Goal: Transaction & Acquisition: Purchase product/service

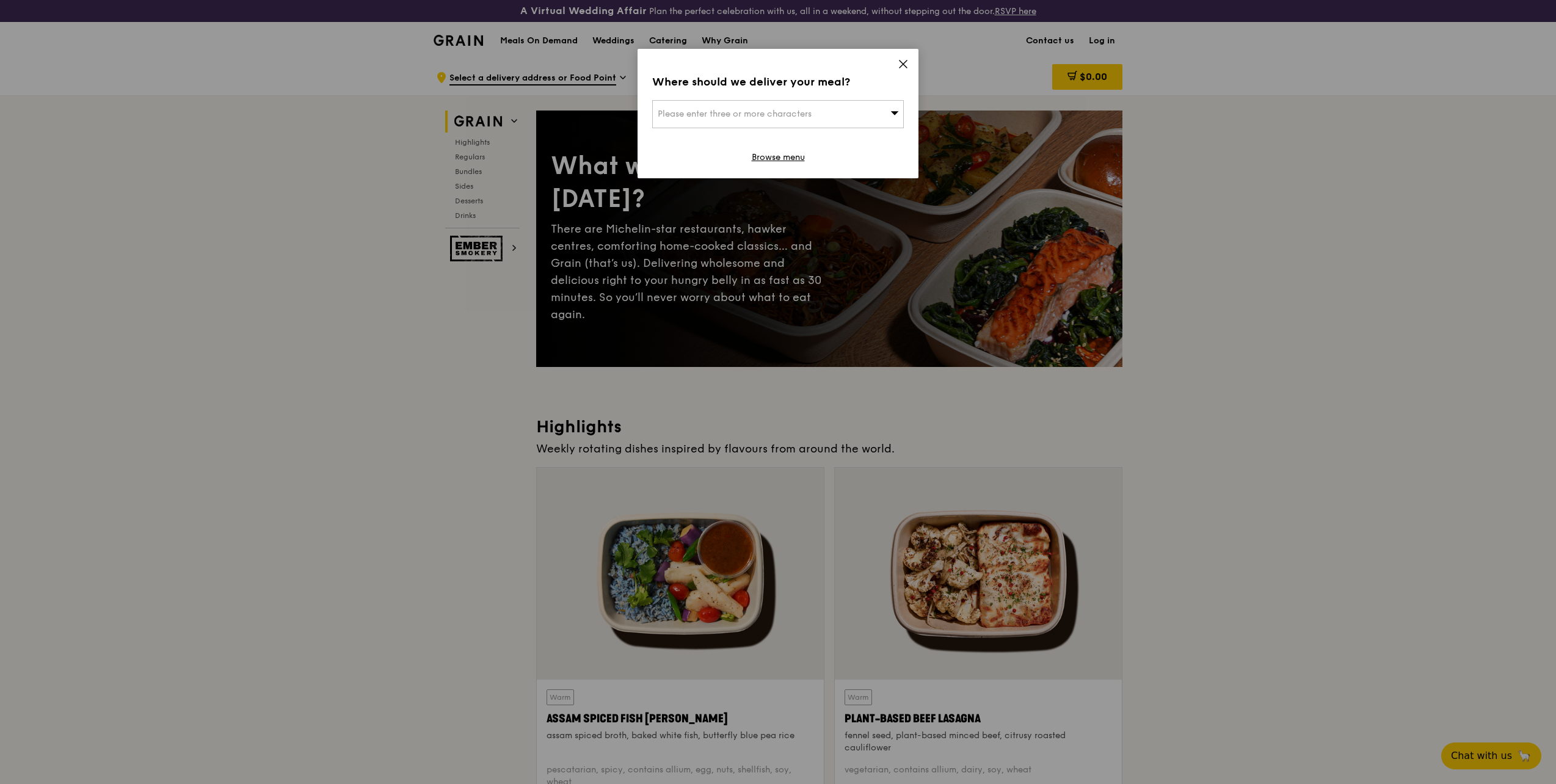
click at [899, 66] on icon at bounding box center [903, 64] width 11 height 11
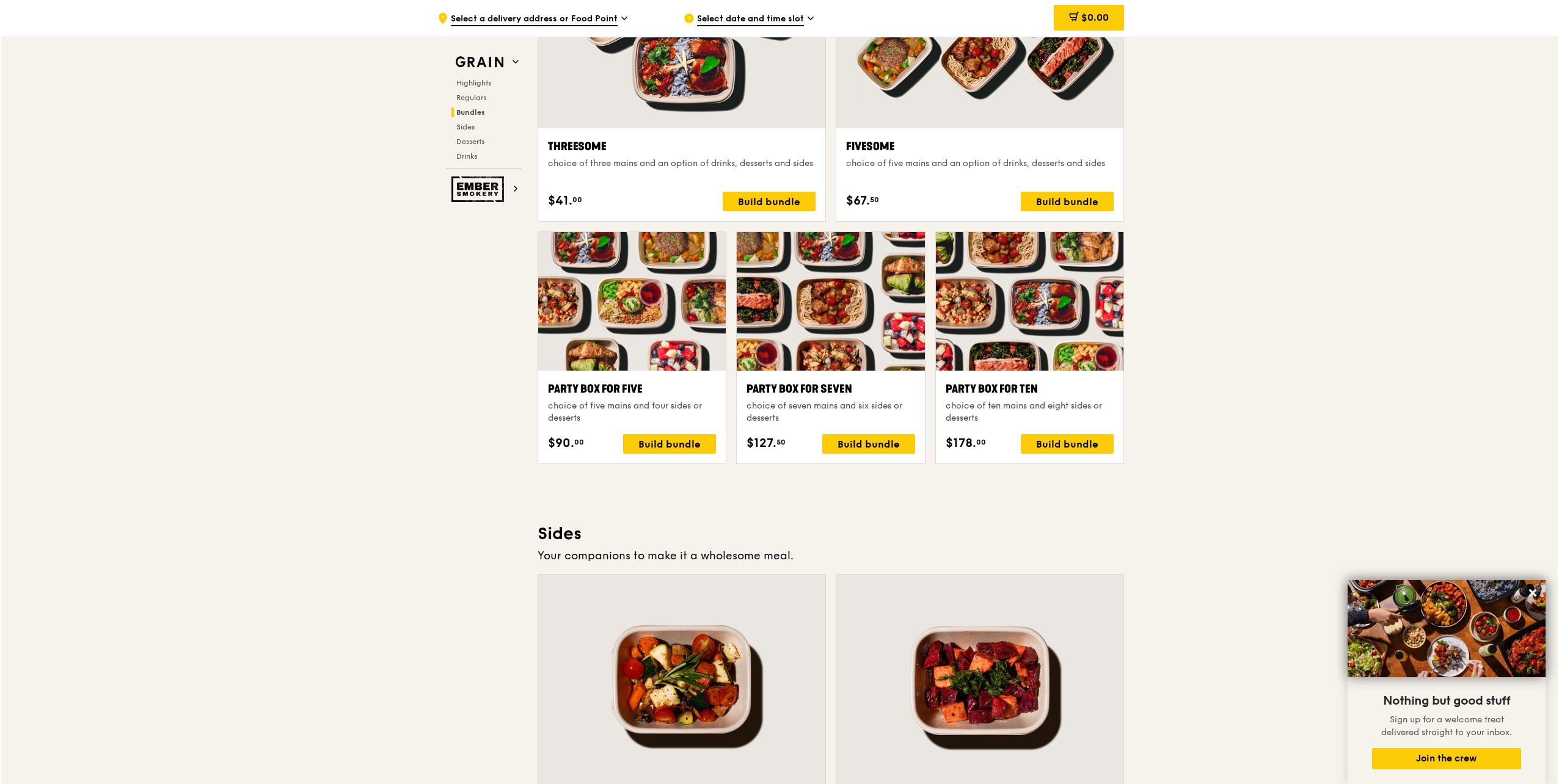
scroll to position [2280, 0]
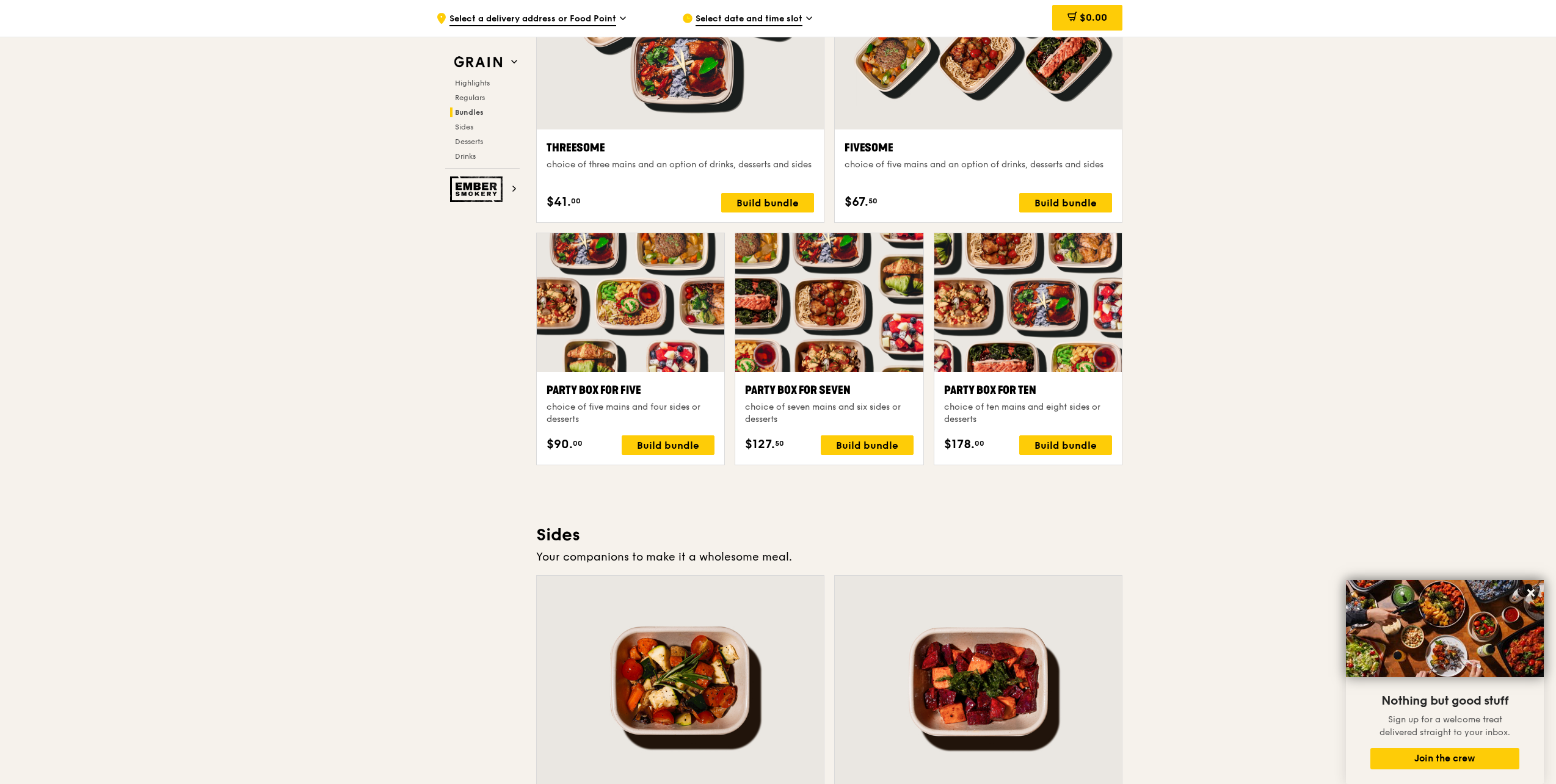
click at [1054, 318] on div at bounding box center [1028, 302] width 187 height 138
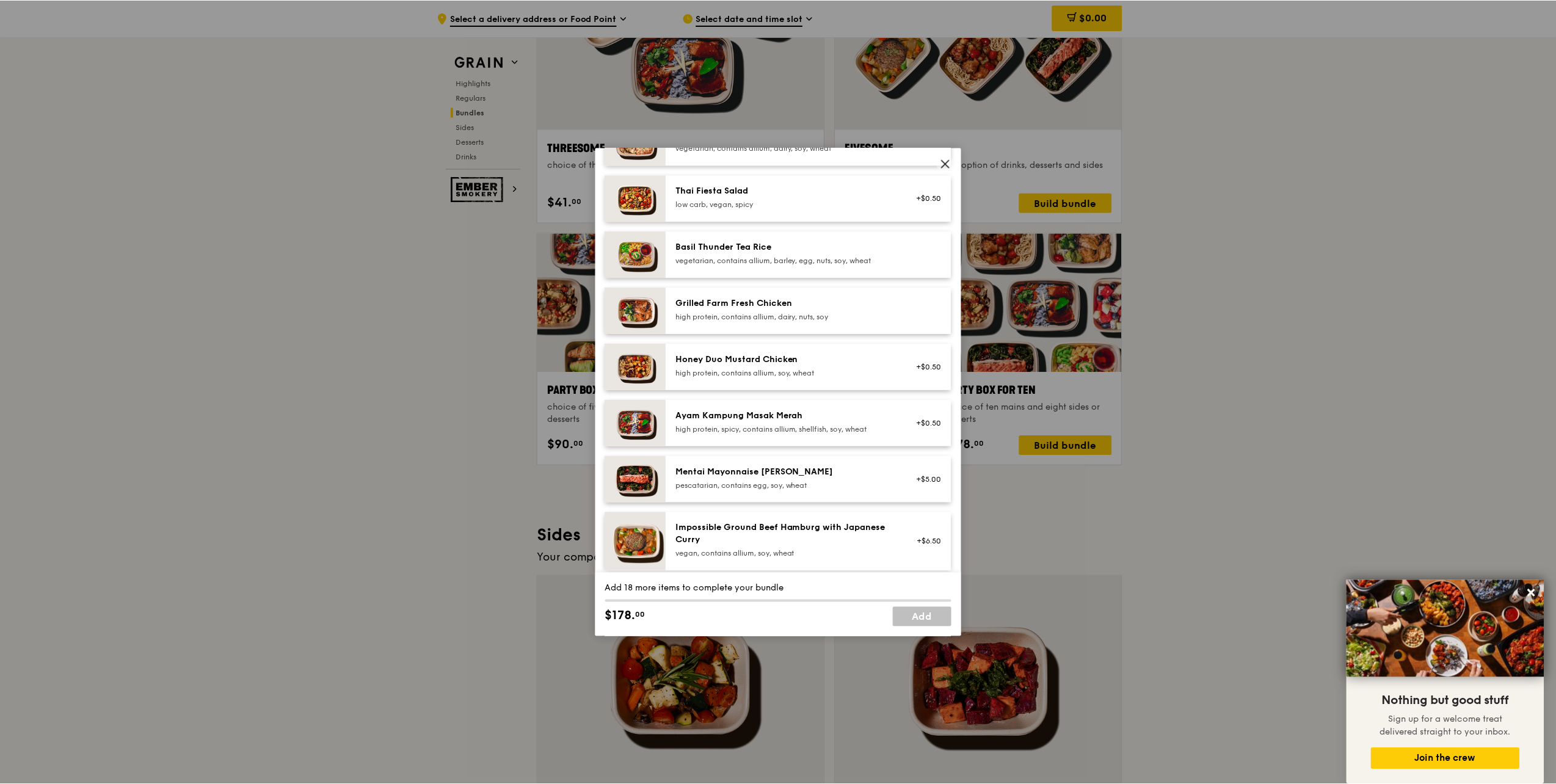
scroll to position [0, 0]
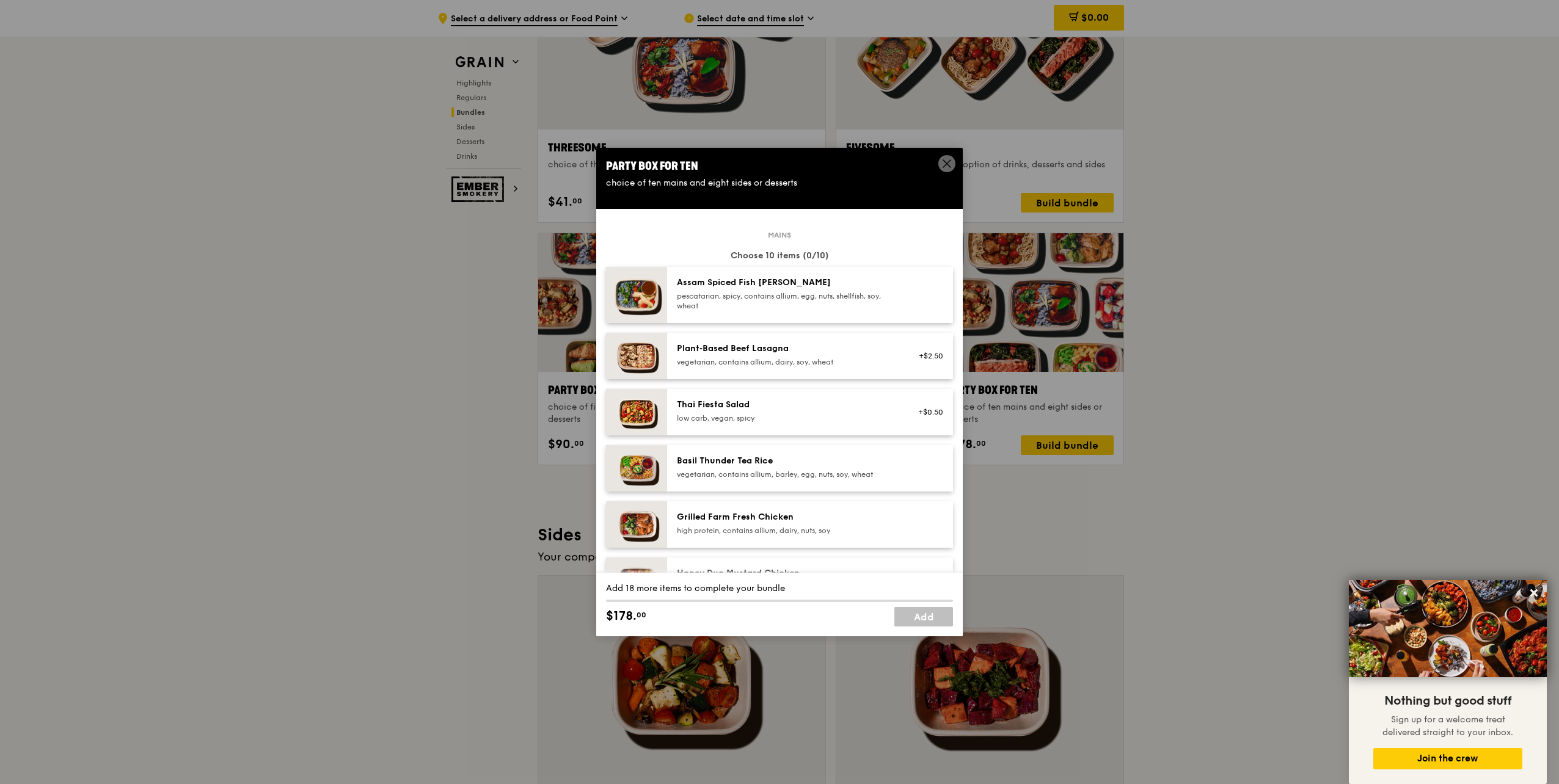
click at [943, 162] on icon at bounding box center [947, 163] width 11 height 11
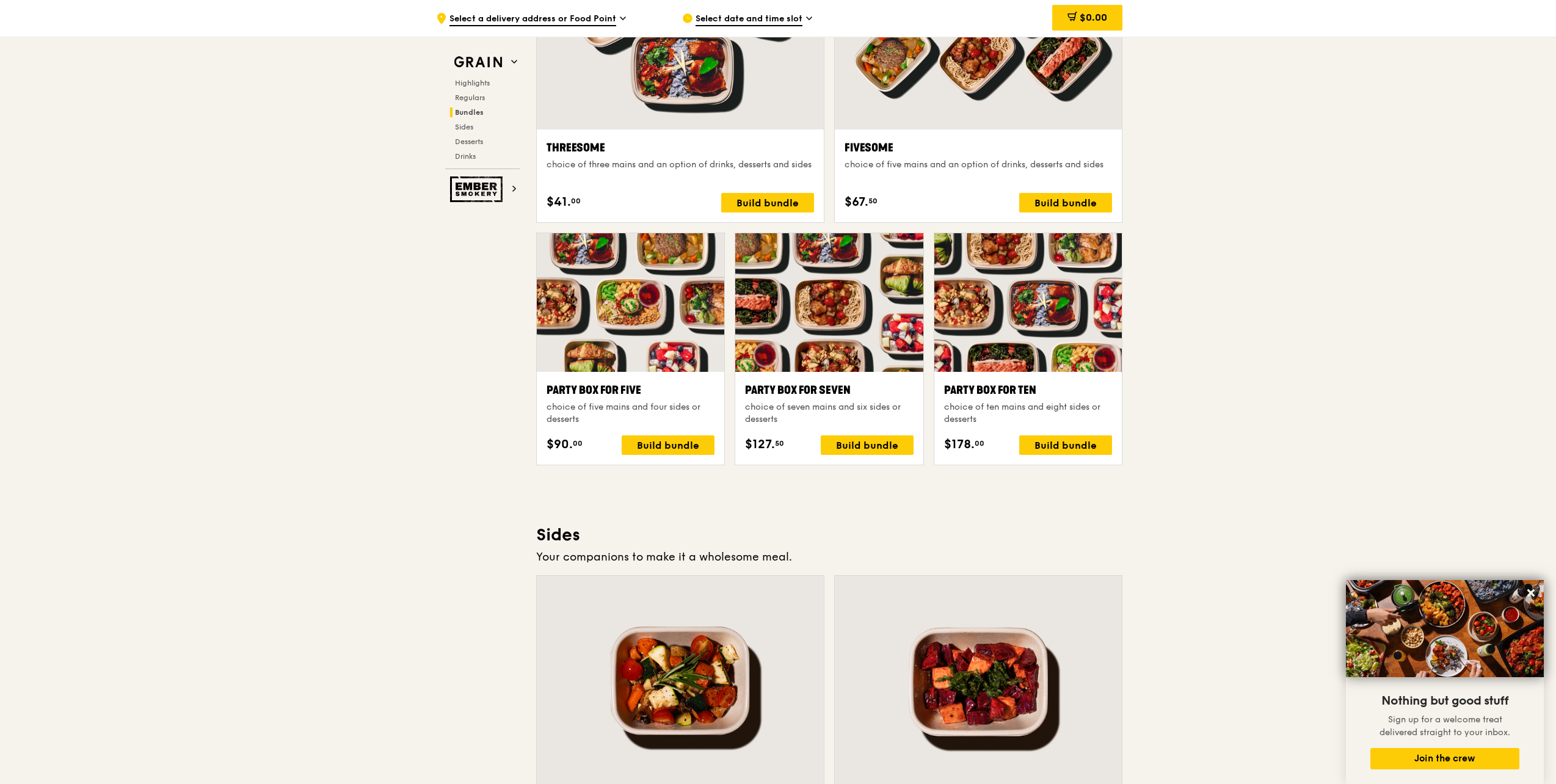
click at [853, 300] on div at bounding box center [829, 302] width 187 height 138
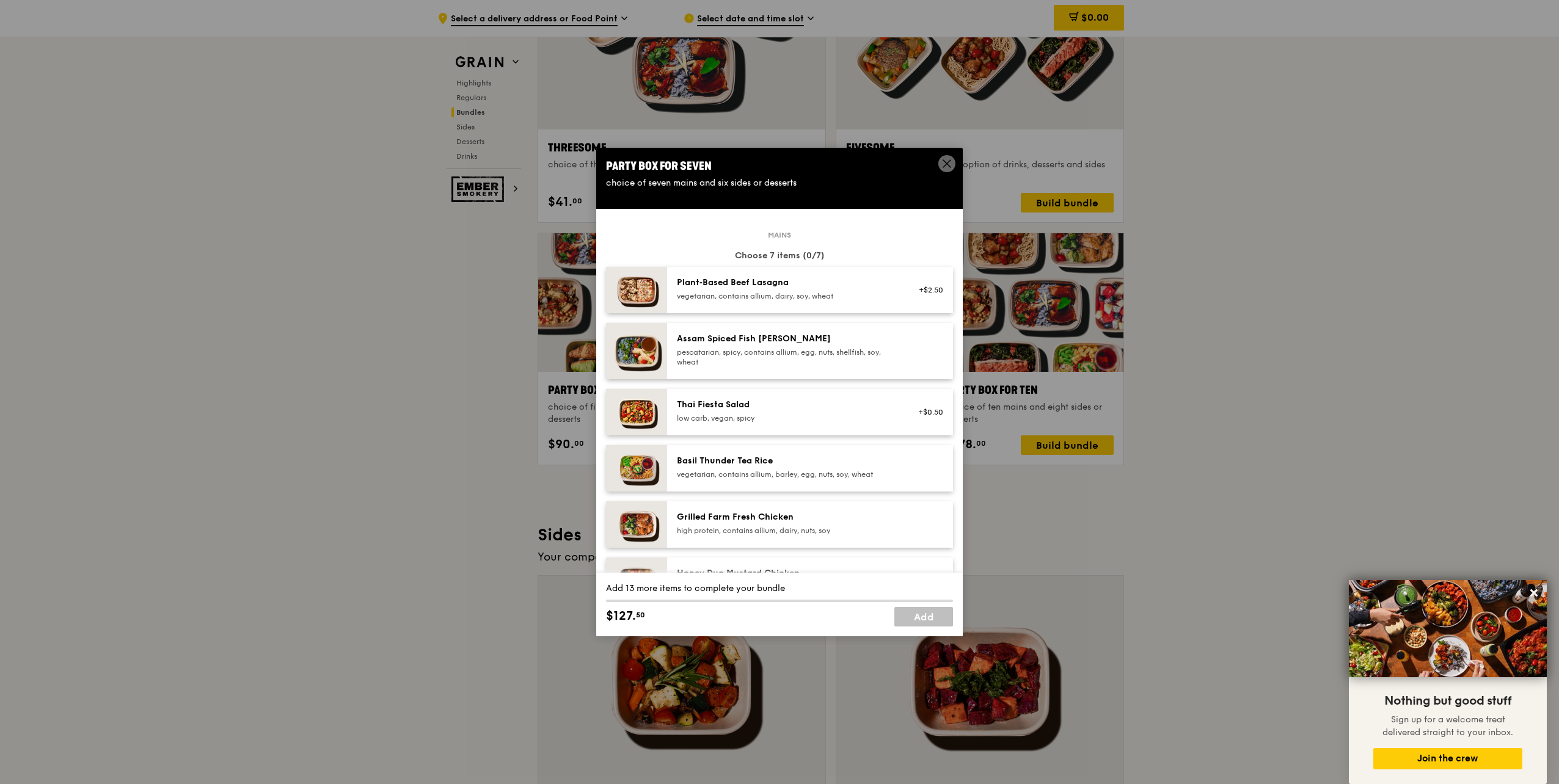
click at [944, 164] on icon at bounding box center [947, 163] width 11 height 11
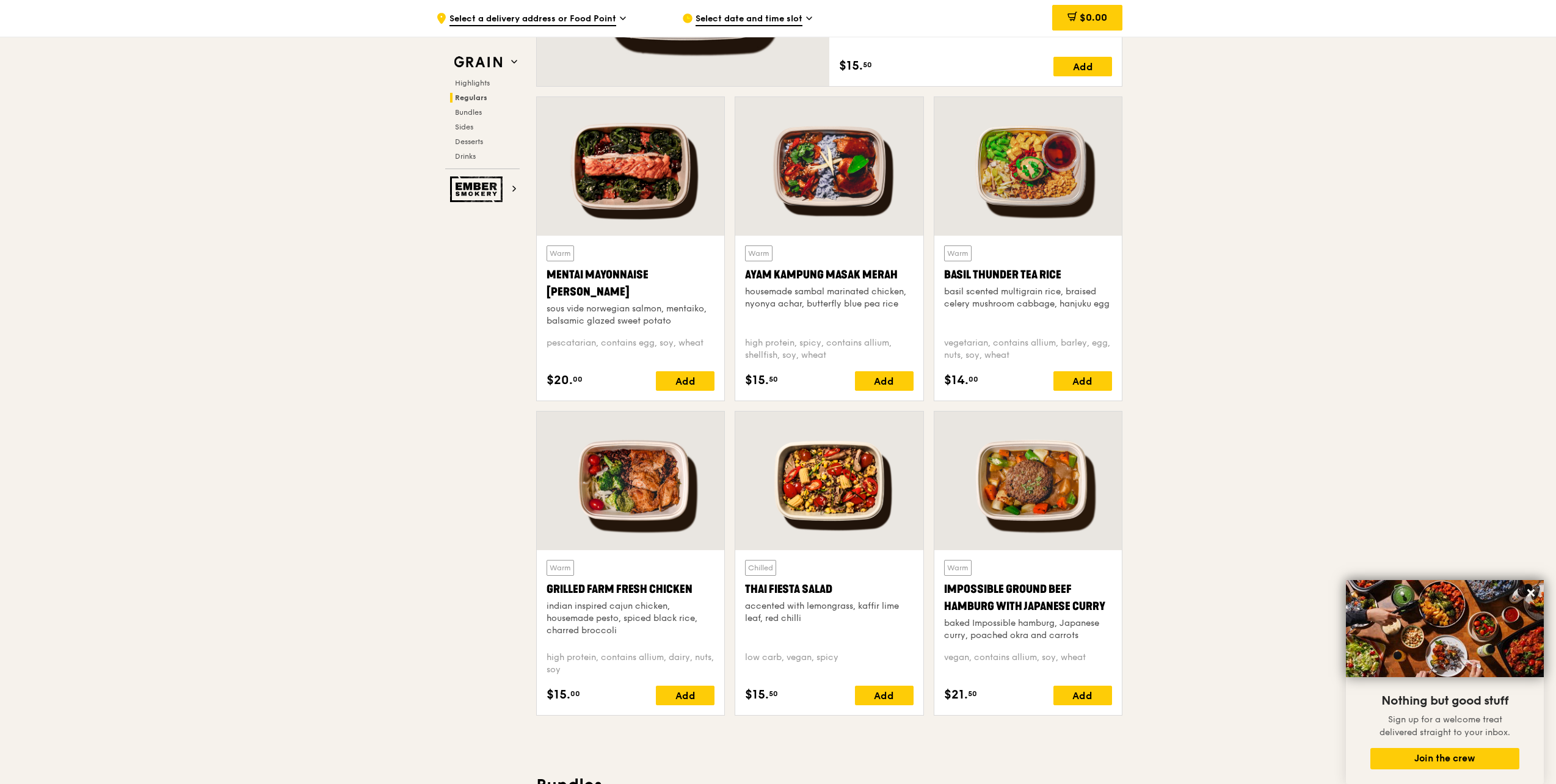
scroll to position [1067, 0]
click at [682, 190] on div at bounding box center [630, 167] width 187 height 138
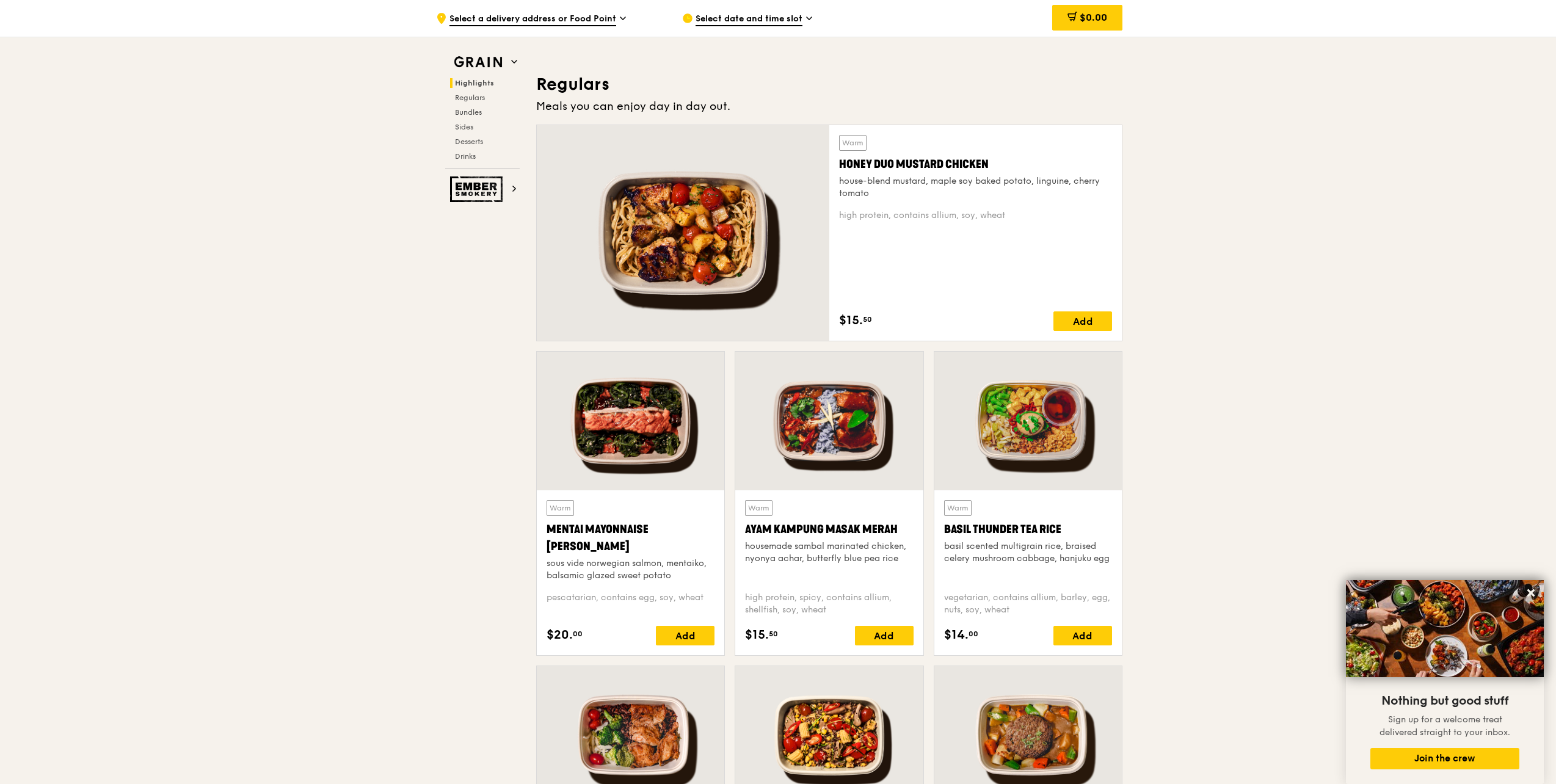
scroll to position [812, 0]
click at [675, 263] on div at bounding box center [683, 233] width 292 height 216
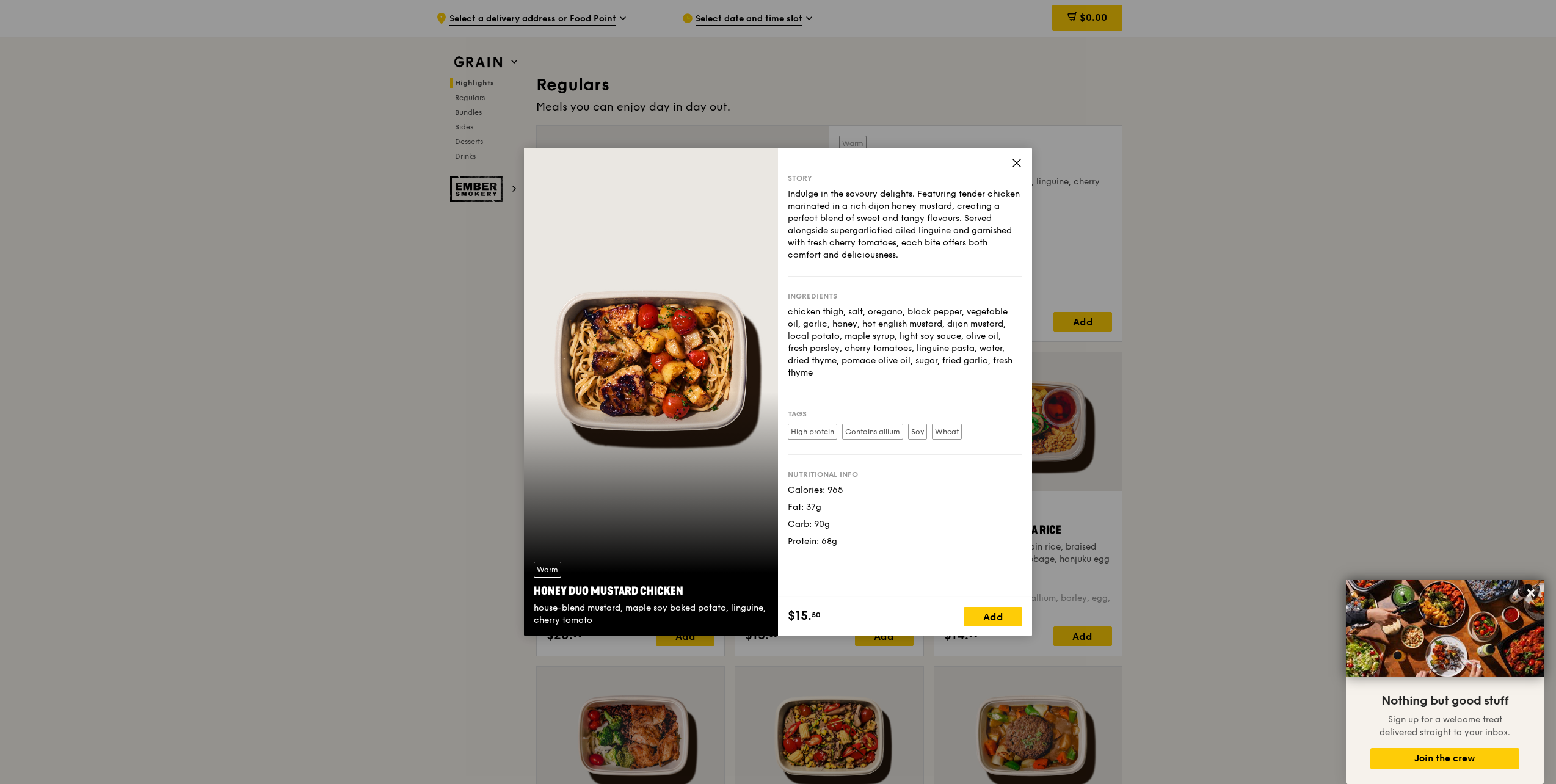
click at [1011, 157] on div "Story Indulge in the savoury delights. Featuring tender chicken marinated in a …" at bounding box center [905, 373] width 254 height 449
click at [1018, 170] on span at bounding box center [1017, 165] width 11 height 14
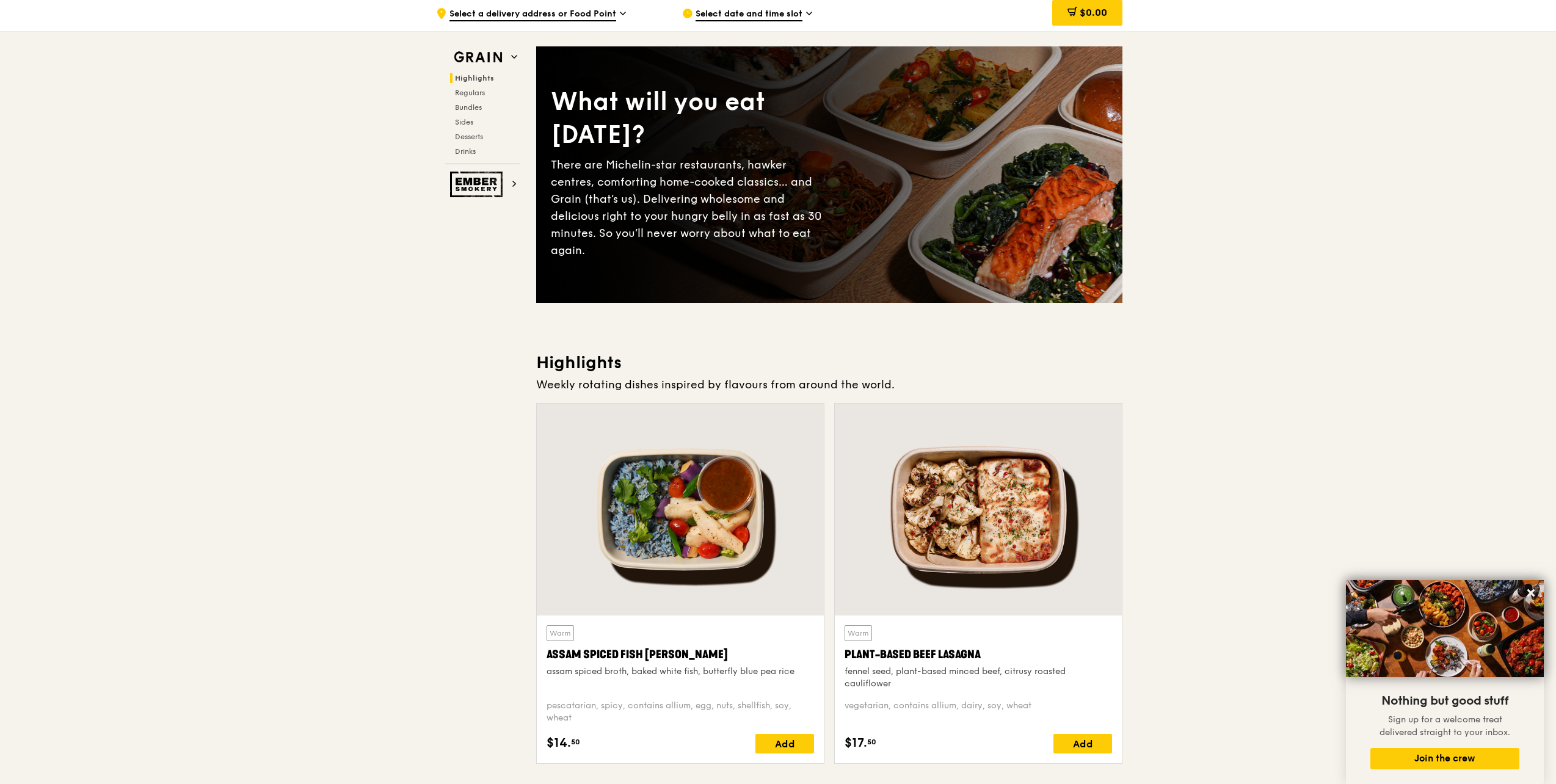
scroll to position [0, 0]
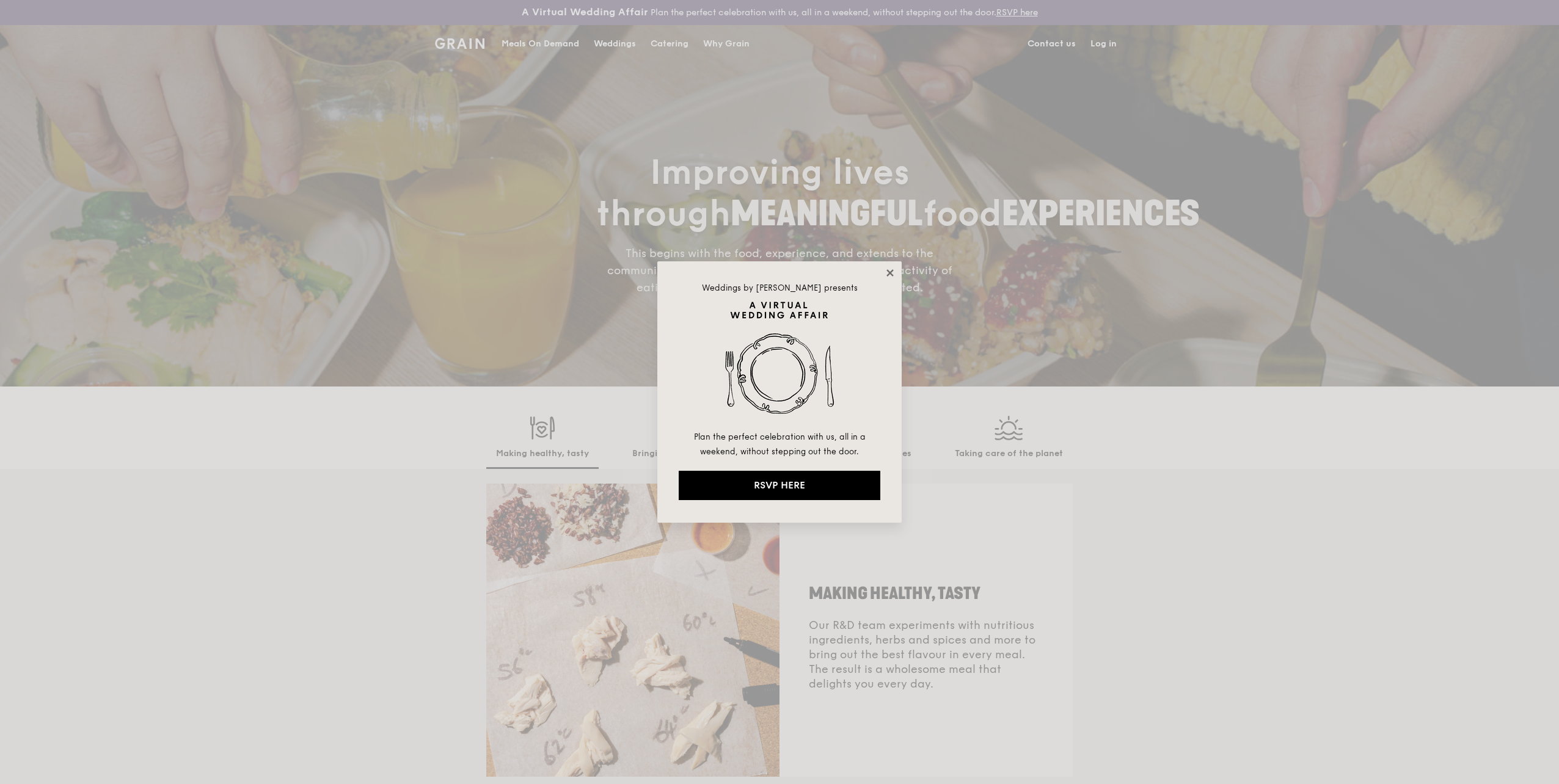
click at [888, 268] on icon at bounding box center [890, 273] width 11 height 11
